Goal: Obtain resource: Obtain resource

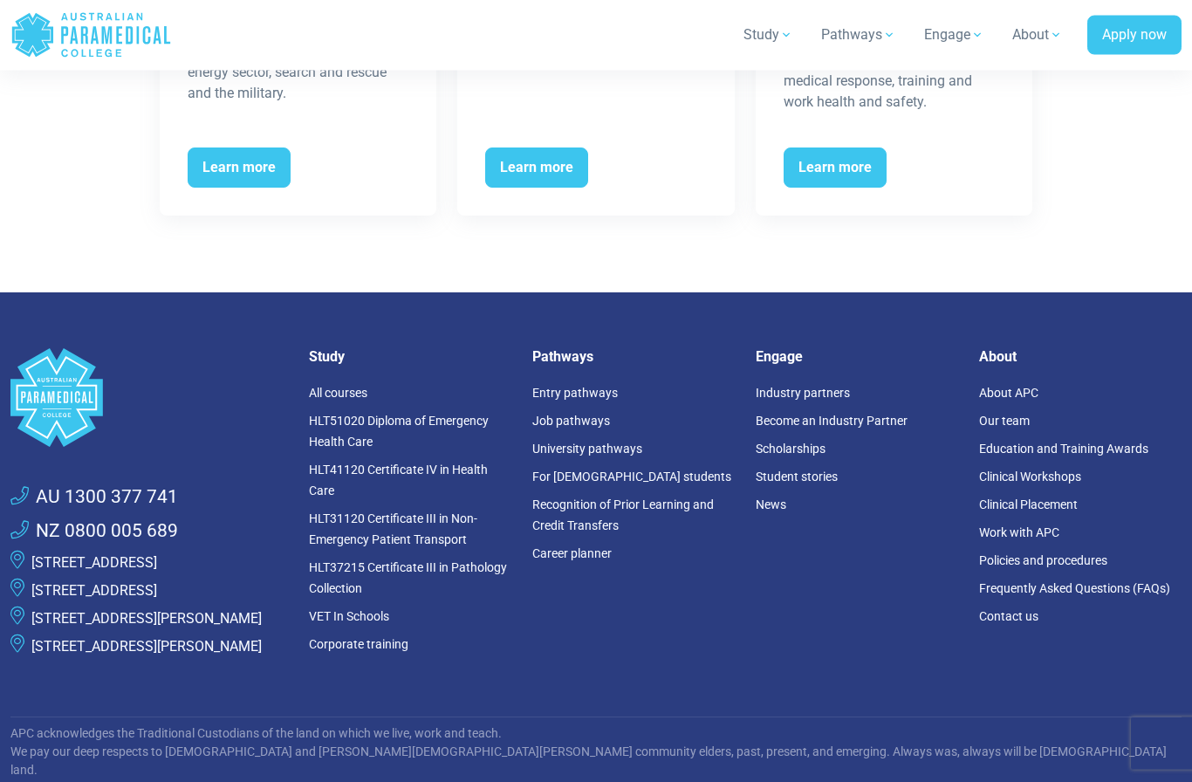
scroll to position [3039, 0]
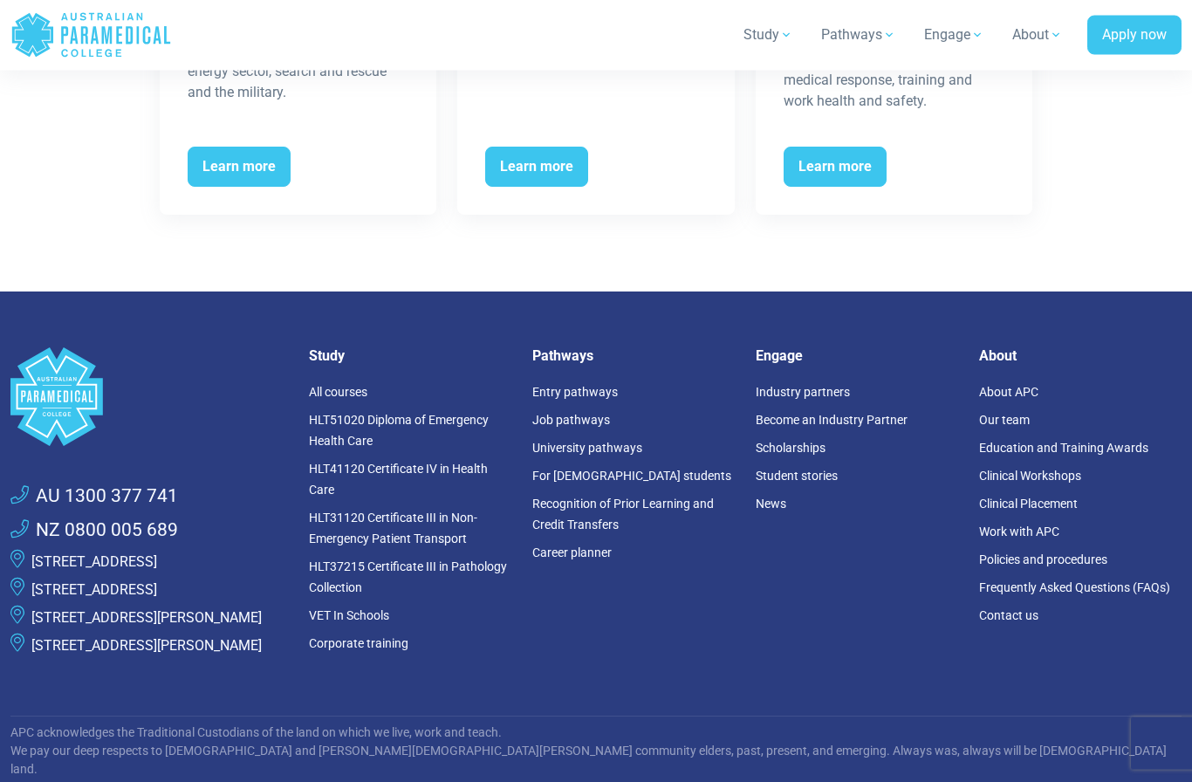
click at [410, 516] on link "HLT31120 Certificate III in Non-Emergency Patient Transport" at bounding box center [393, 528] width 168 height 35
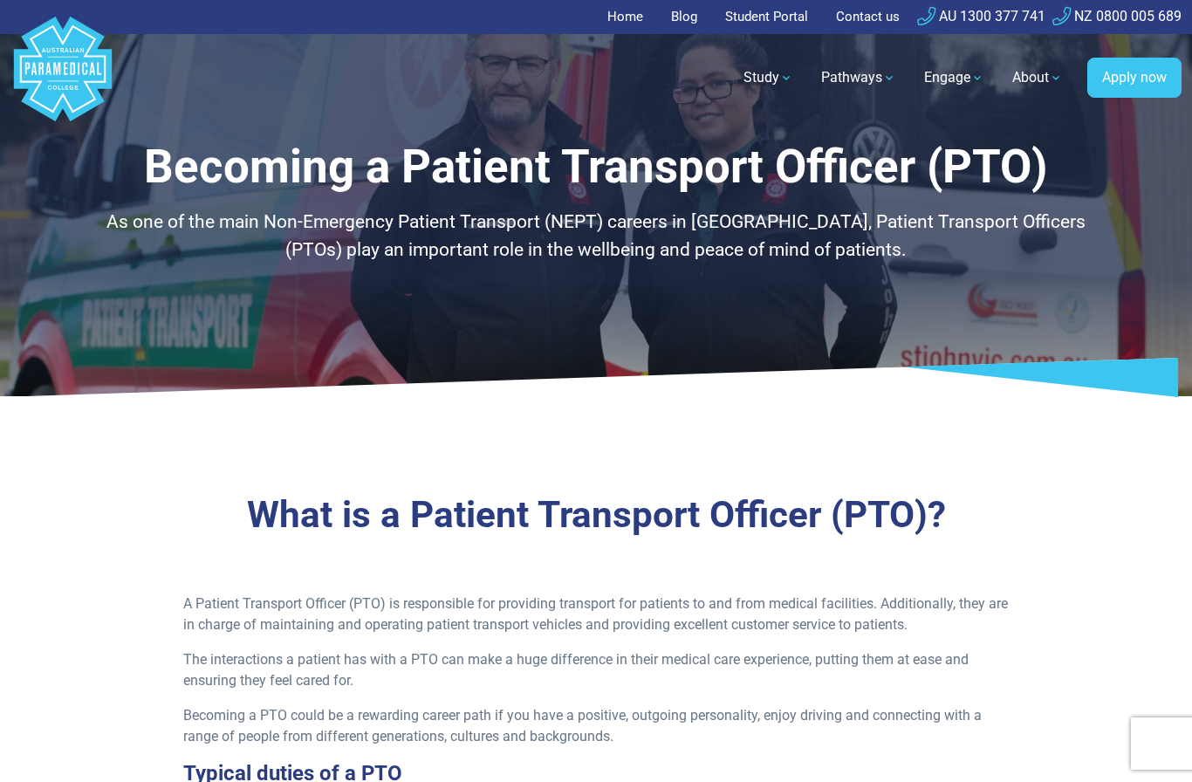
scroll to position [3111, 0]
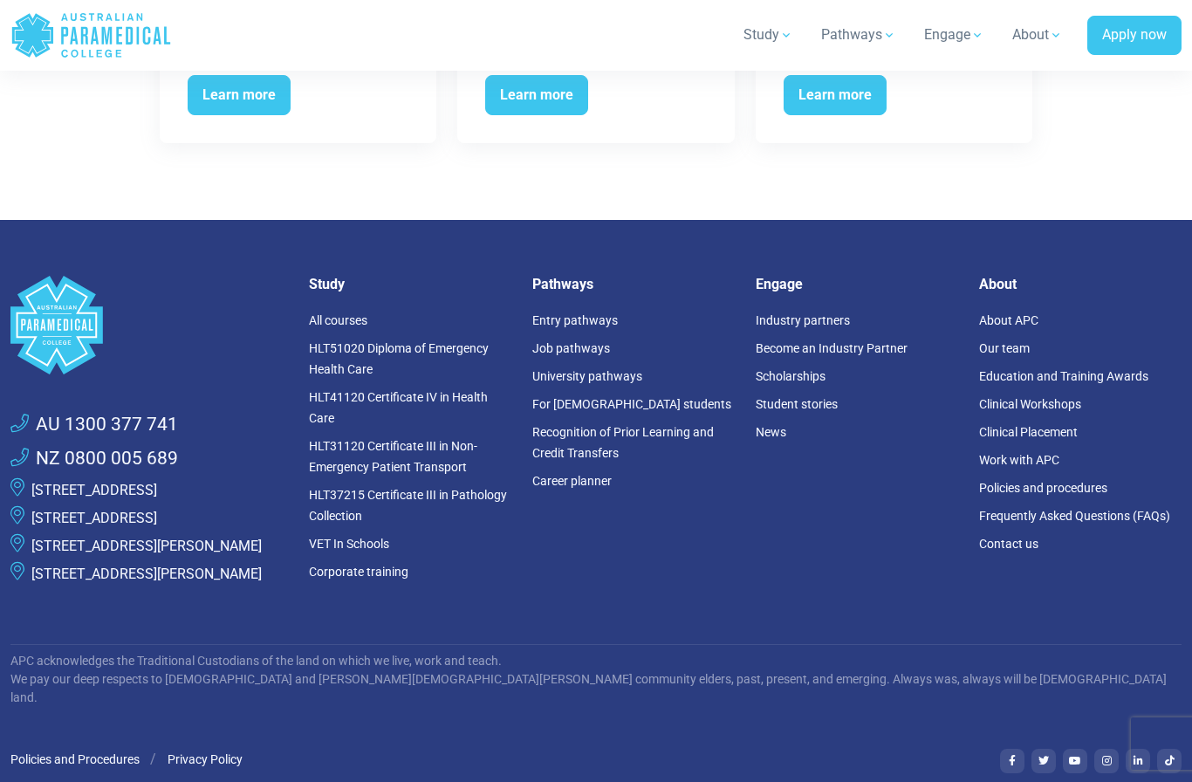
click at [421, 392] on link "HLT41120 Certificate IV in Health Care" at bounding box center [398, 407] width 179 height 35
click at [392, 441] on link "HLT31120 Certificate III in Non-Emergency Patient Transport" at bounding box center [393, 456] width 168 height 35
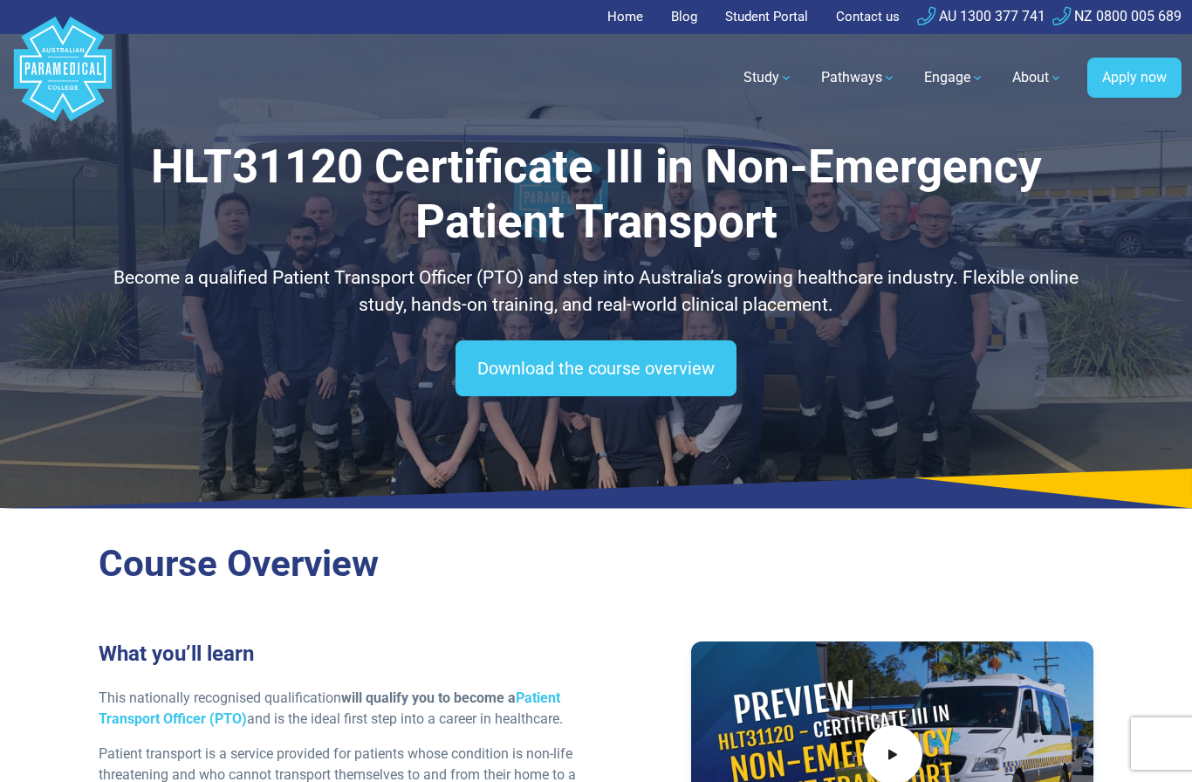
click at [605, 366] on link "Download the course overview" at bounding box center [596, 368] width 281 height 56
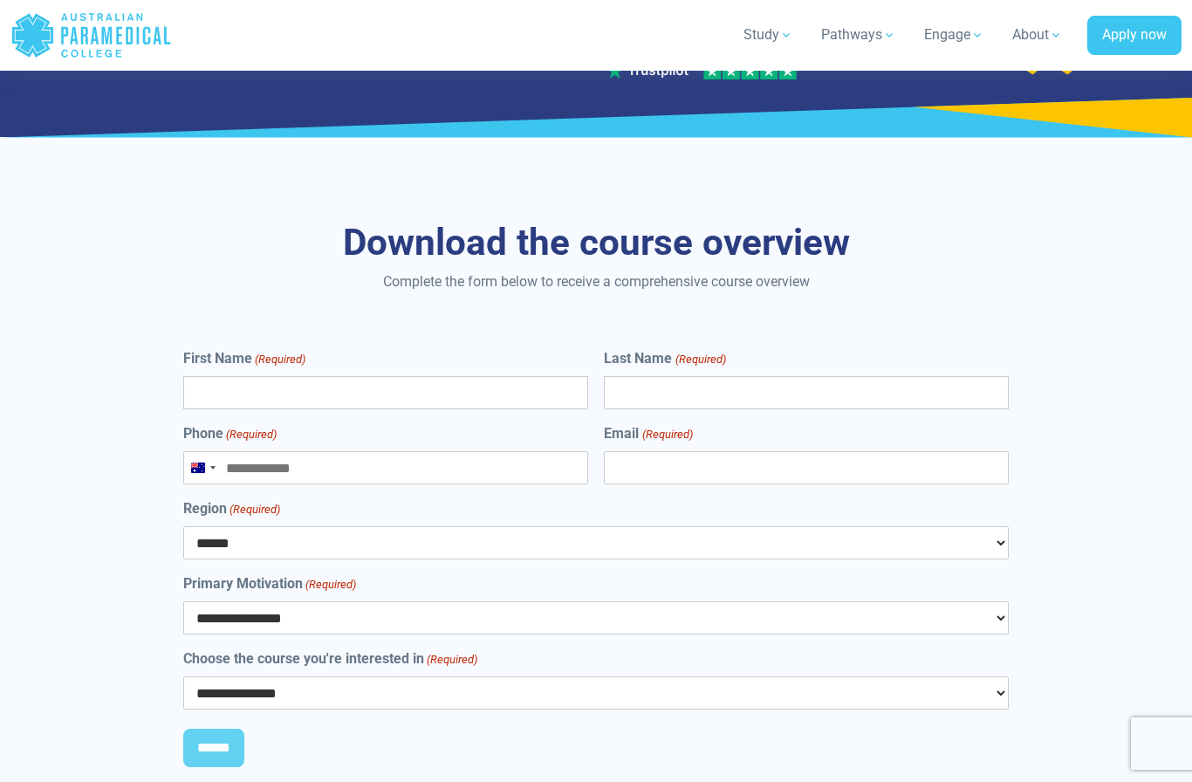
scroll to position [7693, 0]
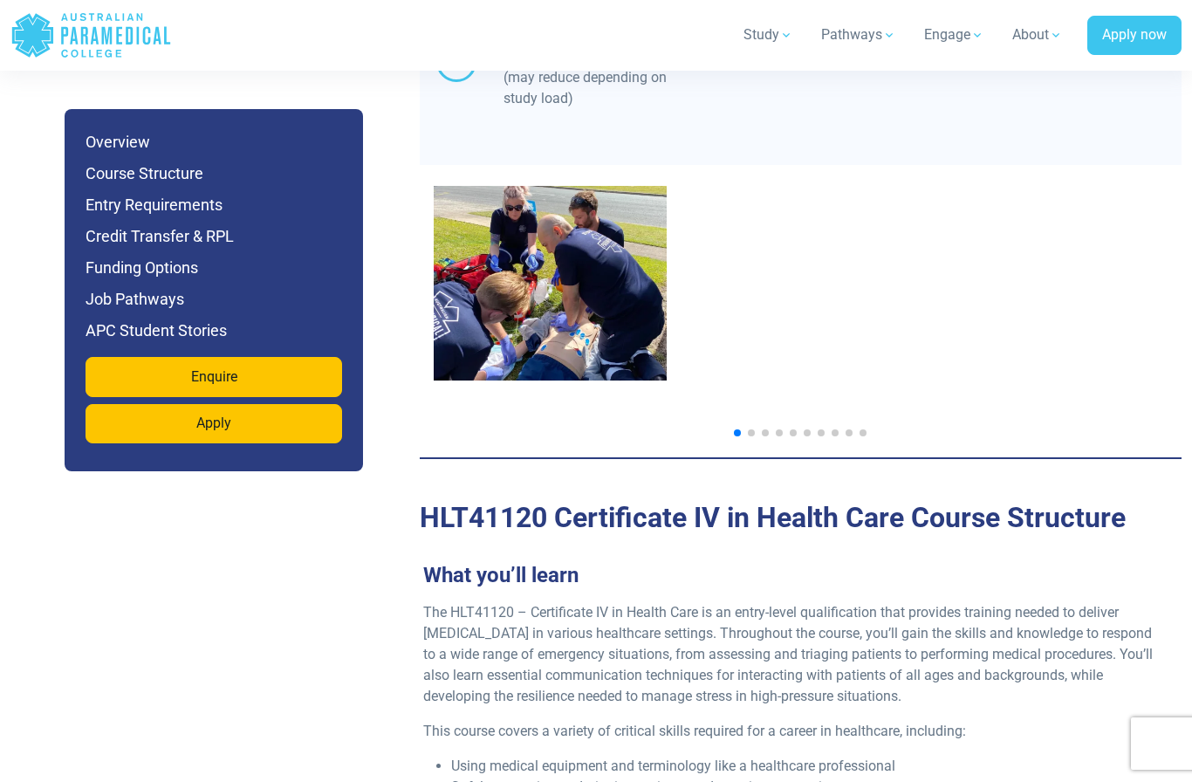
scroll to position [1672, 0]
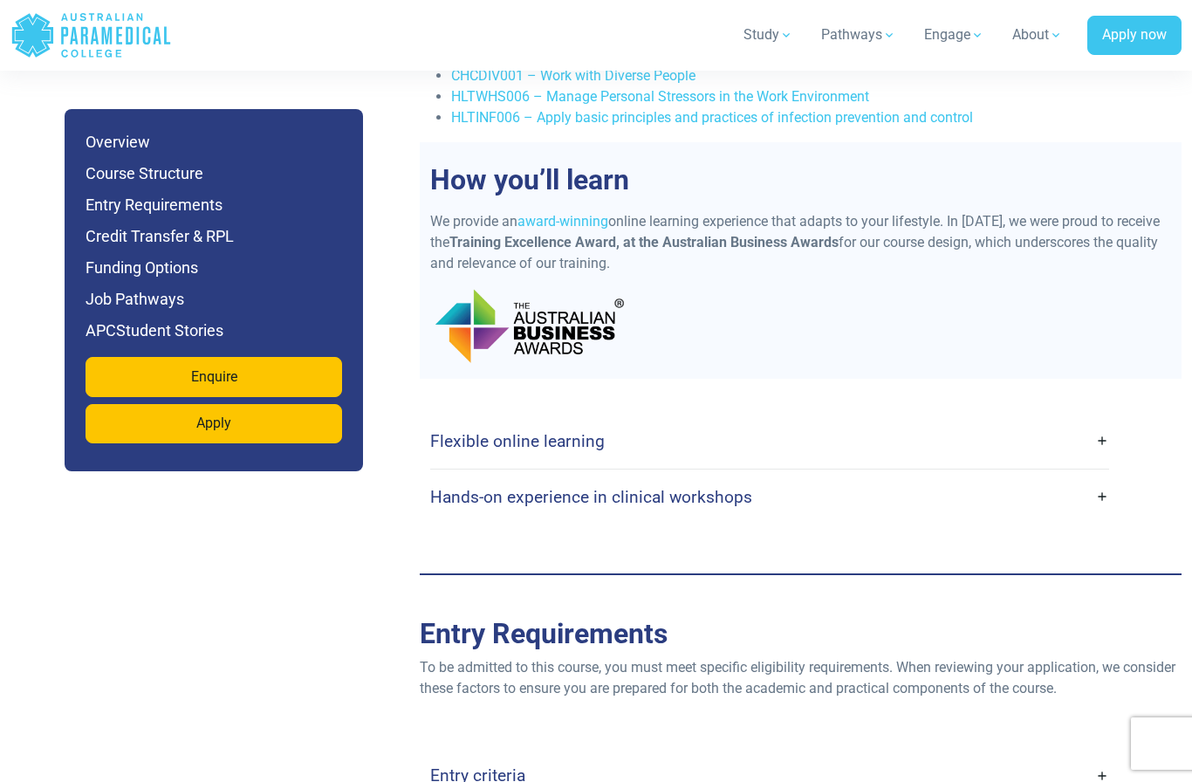
scroll to position [3768, 0]
